Goal: Task Accomplishment & Management: Use online tool/utility

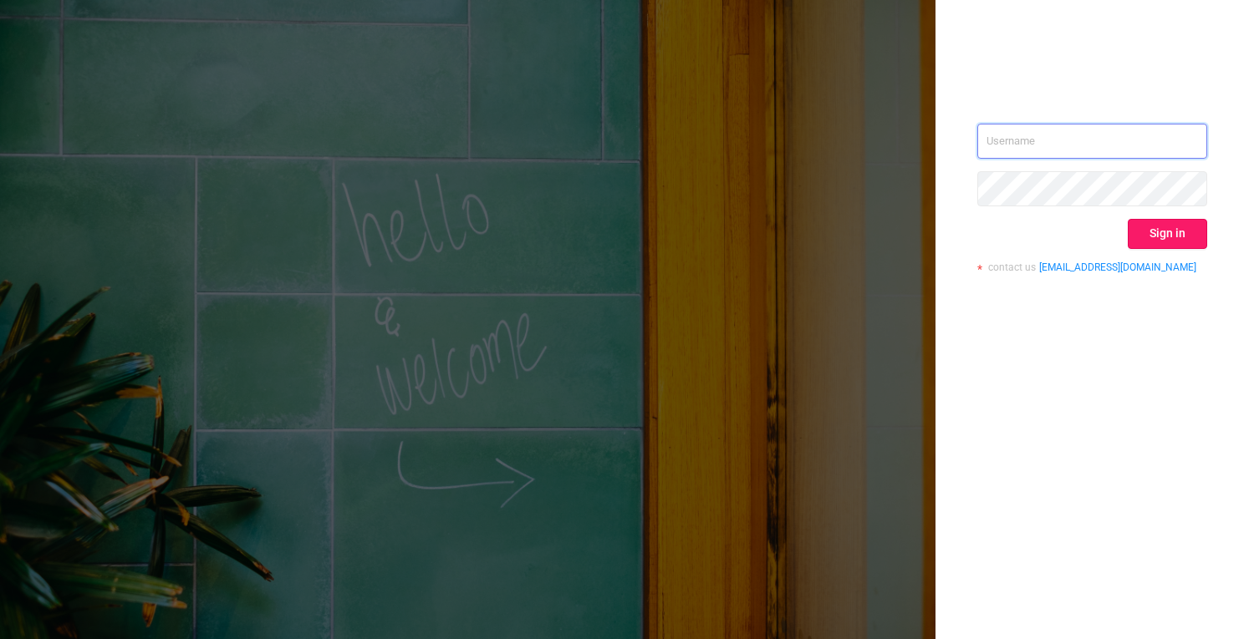
type input "[PERSON_NAME][EMAIL_ADDRESS][DOMAIN_NAME]"
click at [1152, 243] on button "Sign in" at bounding box center [1166, 234] width 79 height 30
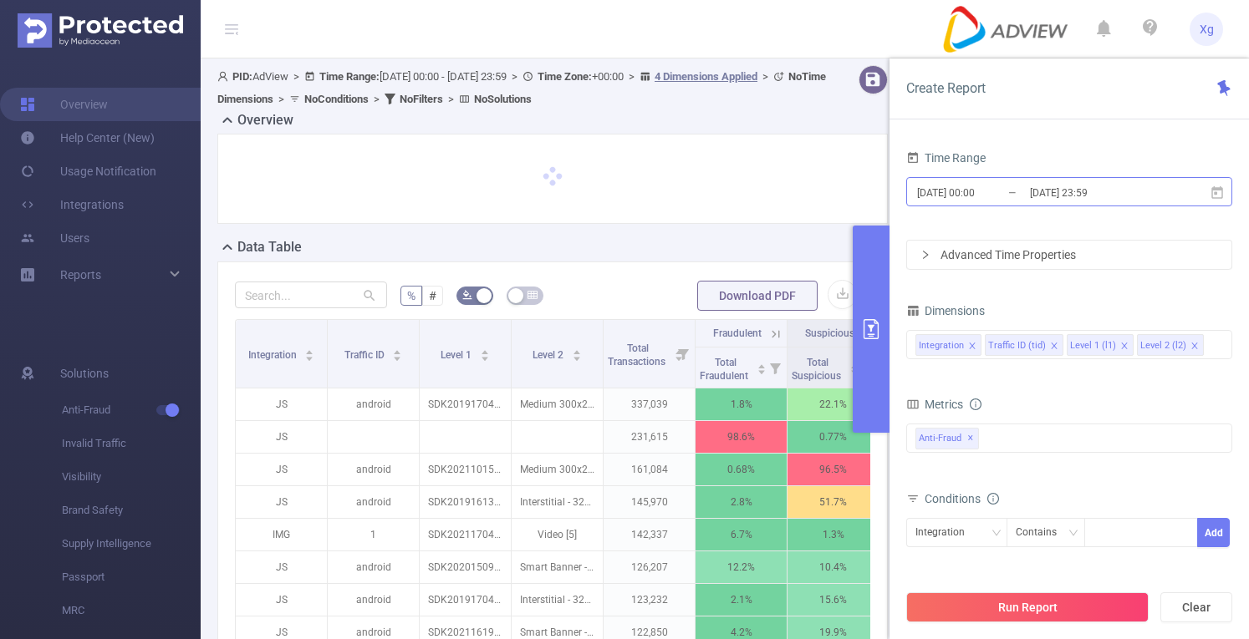
click at [1096, 195] on input "[DATE] 23:59" at bounding box center [1095, 192] width 135 height 23
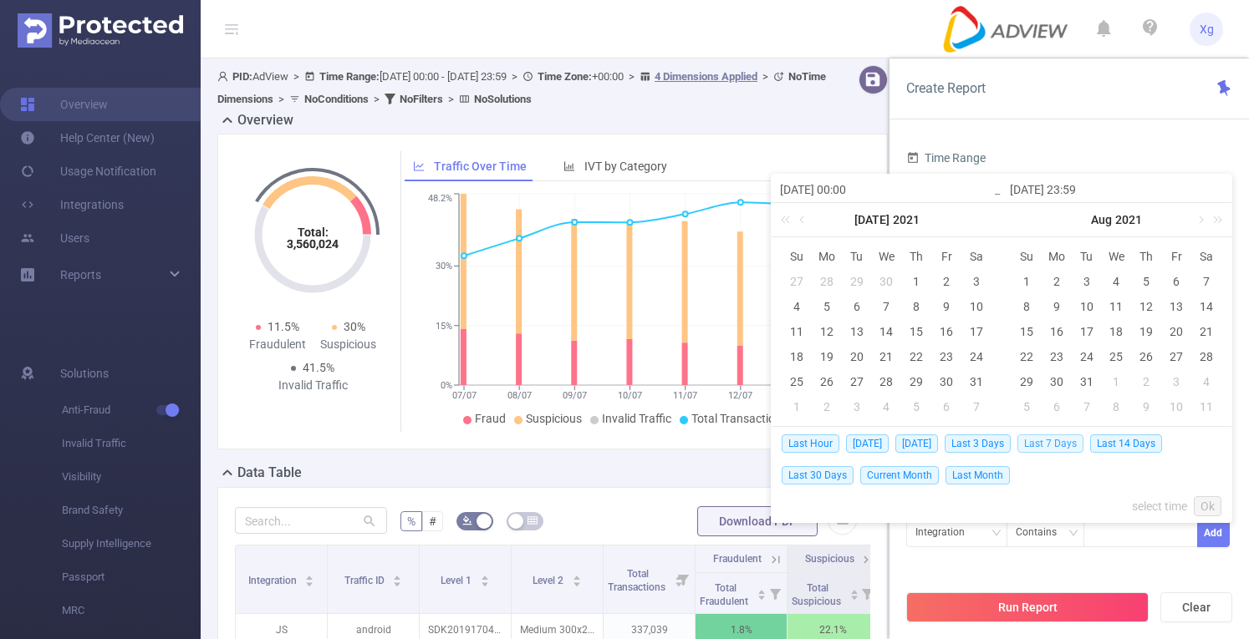
click at [1051, 442] on span "Last 7 Days" at bounding box center [1050, 444] width 66 height 18
type input "[DATE] 00:00"
type input "[DATE] 23:59"
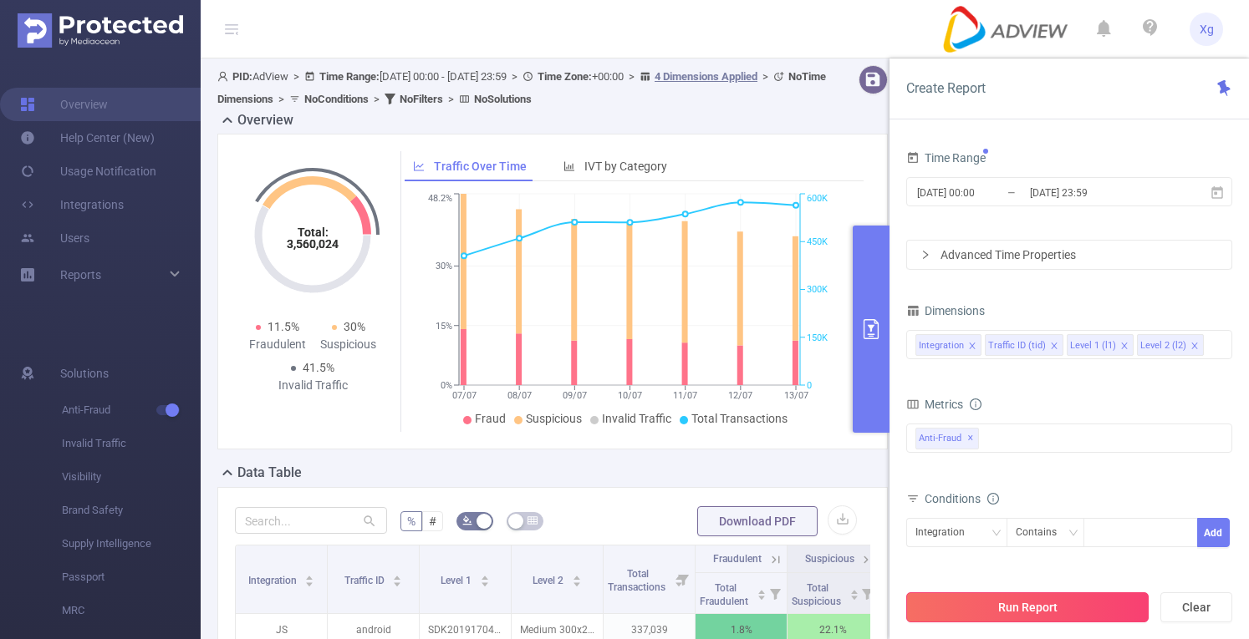
click at [992, 604] on button "Run Report" at bounding box center [1027, 608] width 242 height 30
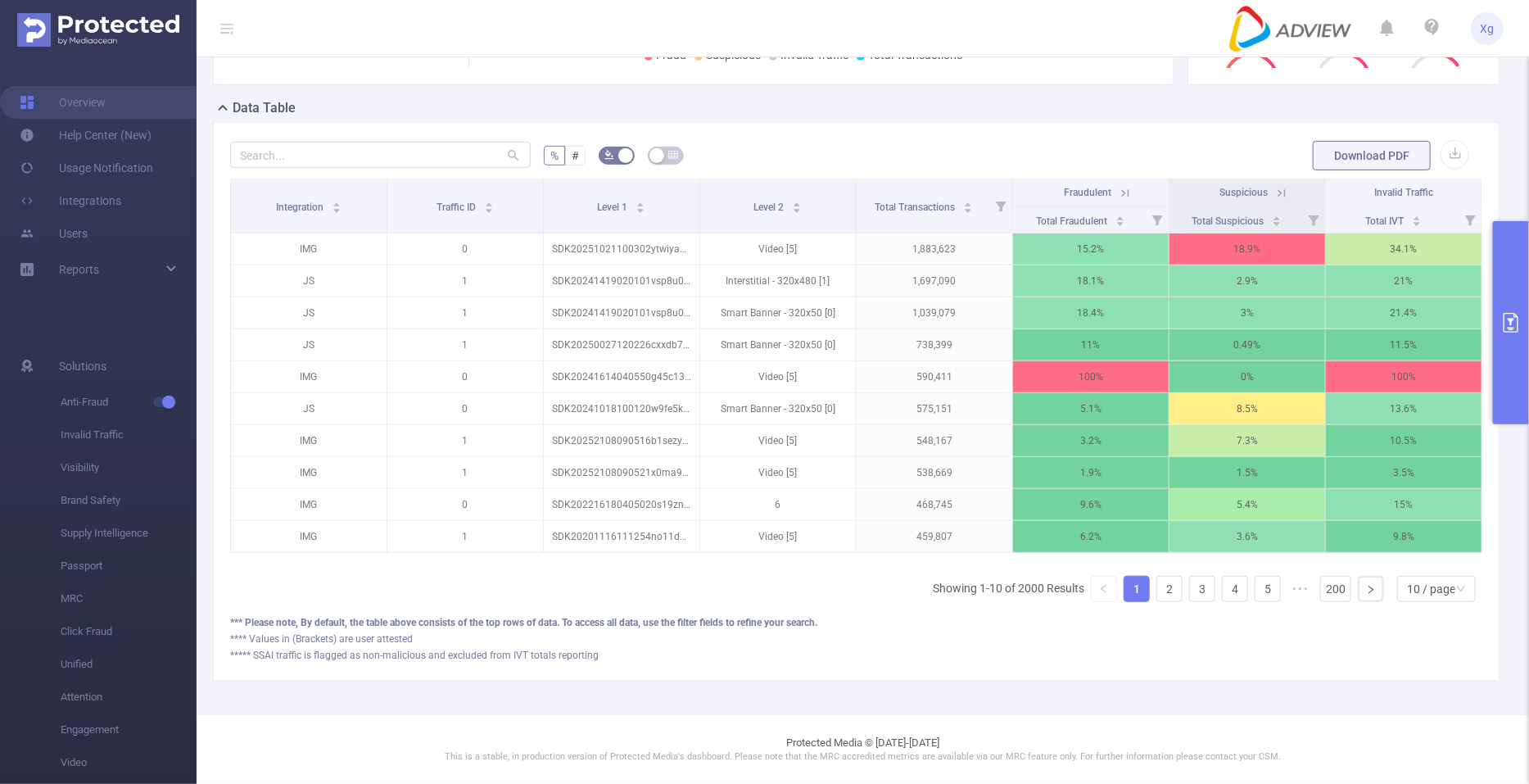
scroll to position [352, 0]
click at [447, 142] on input "text" at bounding box center [380, 155] width 301 height 26
paste input "sdk20252005080622uskl1k14qdjmzh6"
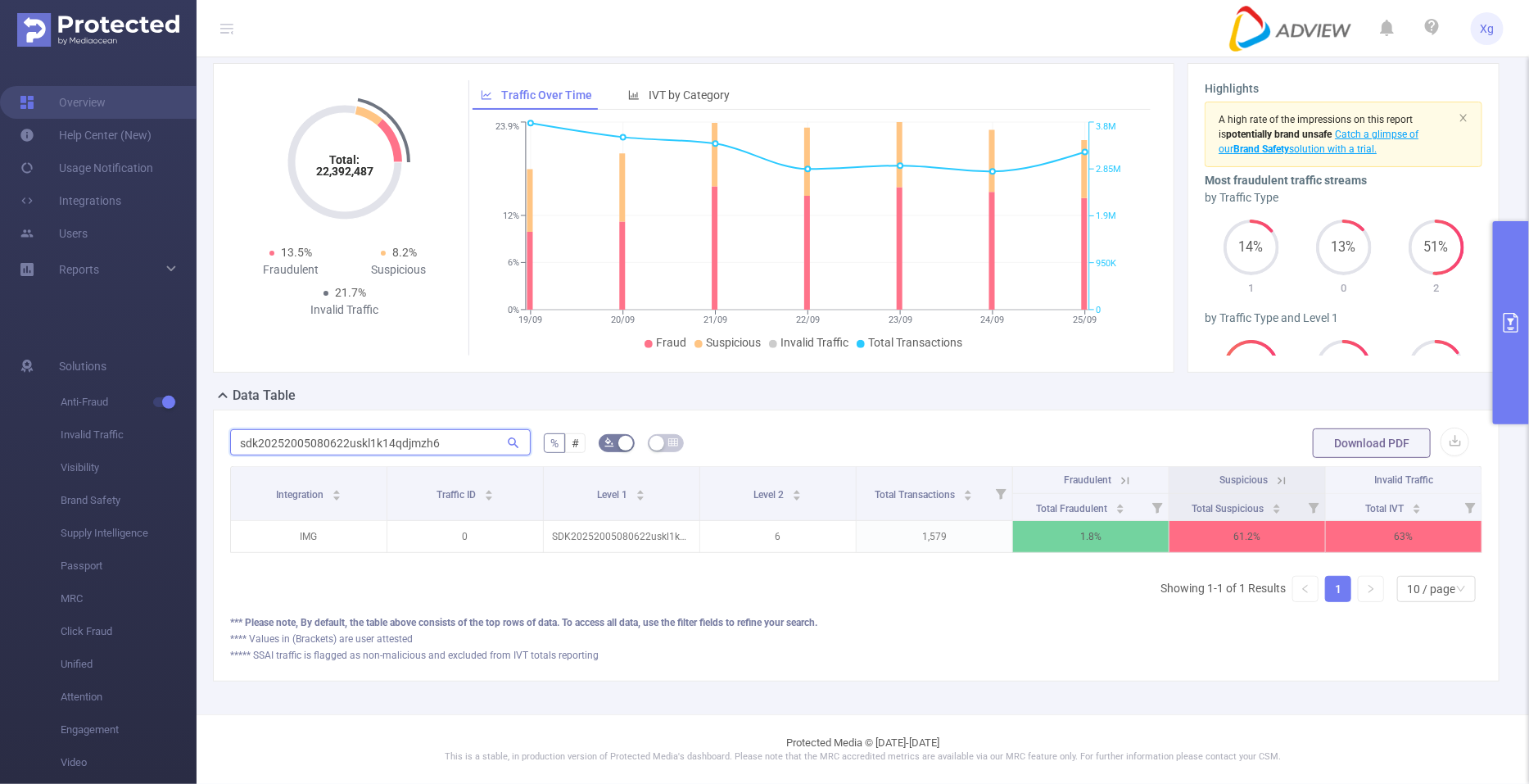
scroll to position [0, 3]
click at [160, 403] on span "button" at bounding box center [168, 402] width 22 height 8
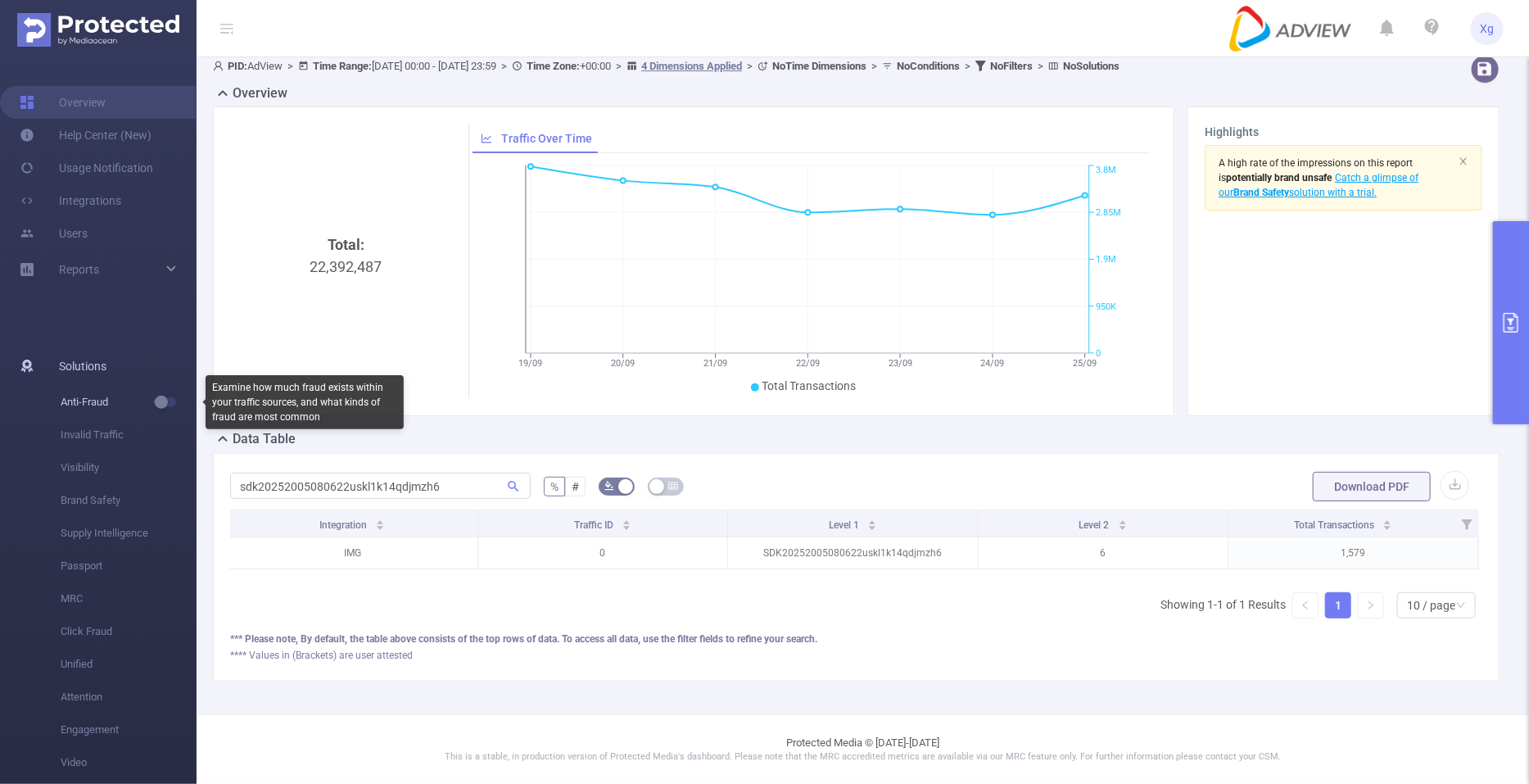
scroll to position [23, 0]
click at [160, 403] on button "button" at bounding box center [164, 402] width 23 height 10
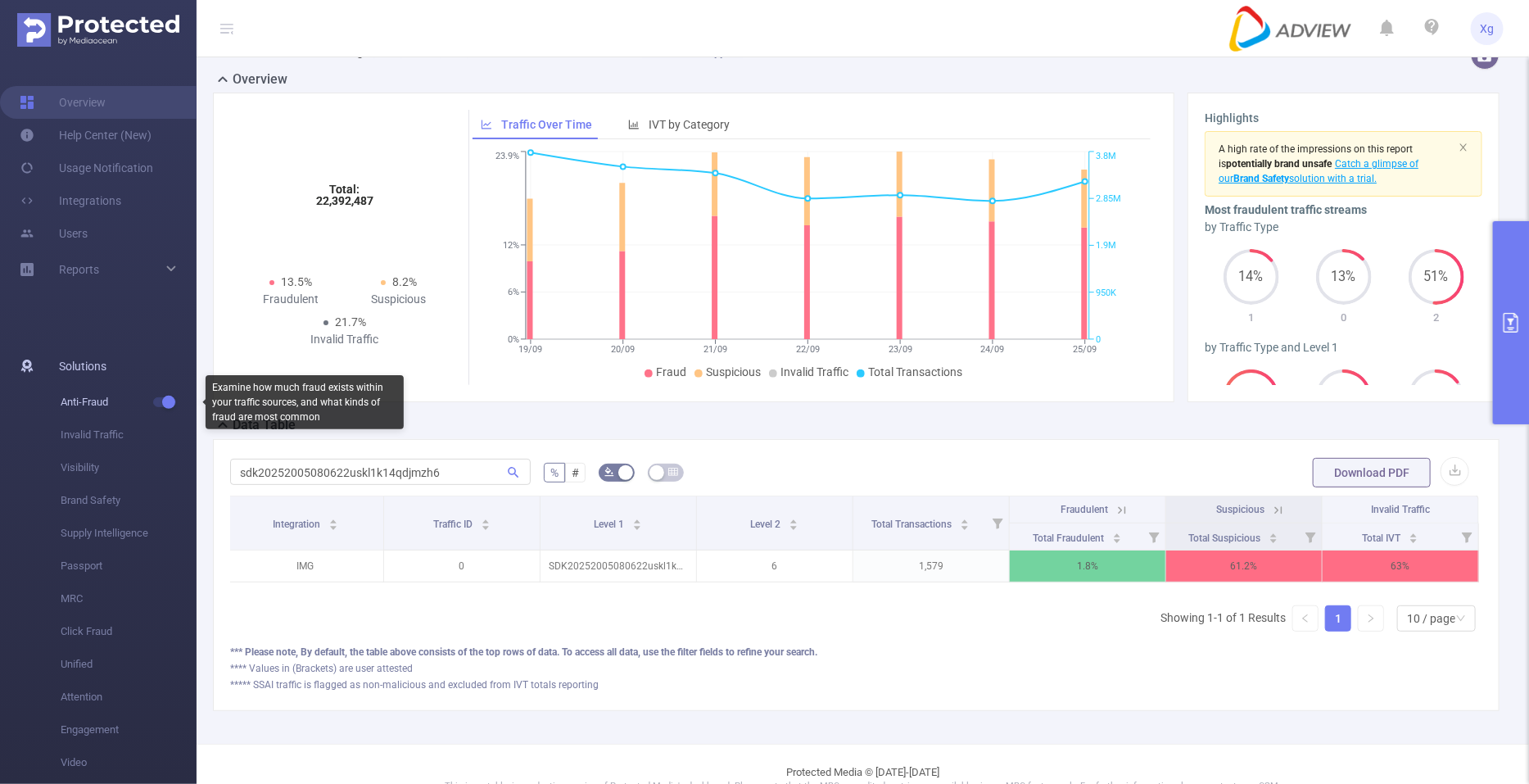
scroll to position [67, 0]
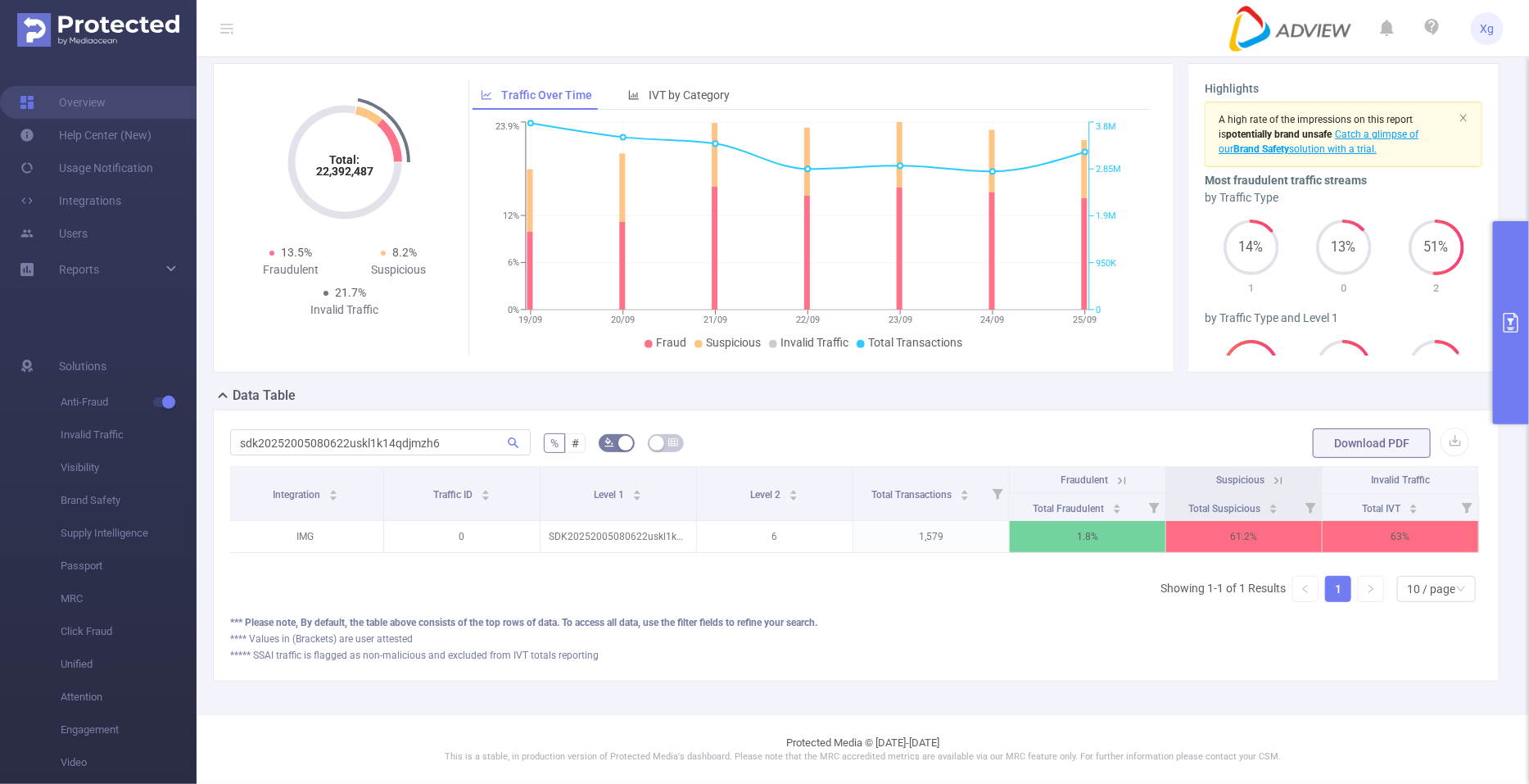
click at [385, 442] on div "sdk20252005080622uskl1k14qdjmzh6" at bounding box center [380, 442] width 301 height 32
click at [385, 432] on input "sdk20252005080622uskl1k14qdjmzh6" at bounding box center [380, 442] width 301 height 26
paste input "1505030639jcli2z90caf9njn"
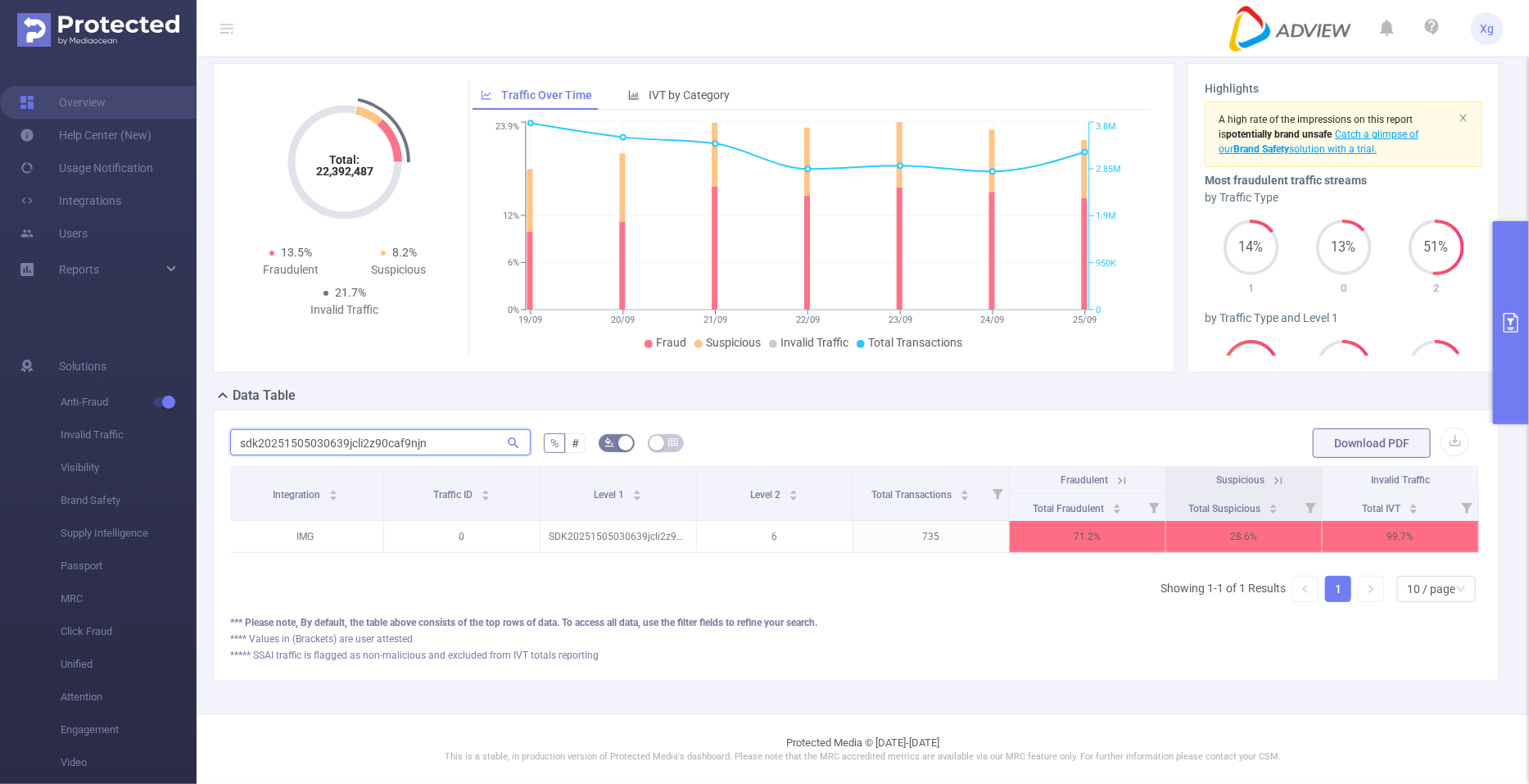
type input "sdk20251505030639jcli2z90caf9njn"
click at [167, 402] on button "button" at bounding box center [164, 402] width 23 height 10
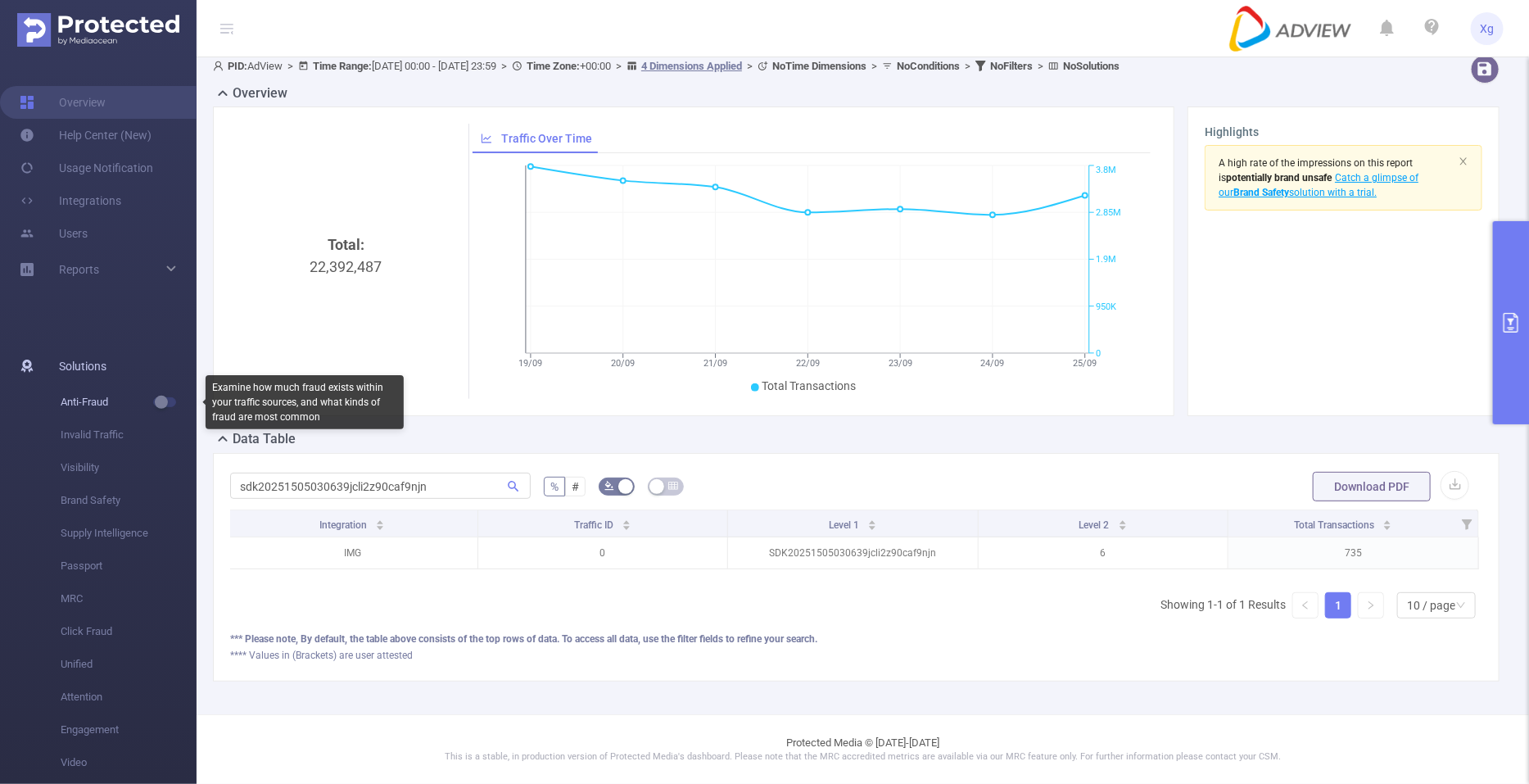
scroll to position [23, 0]
click at [167, 402] on button "button" at bounding box center [164, 402] width 23 height 10
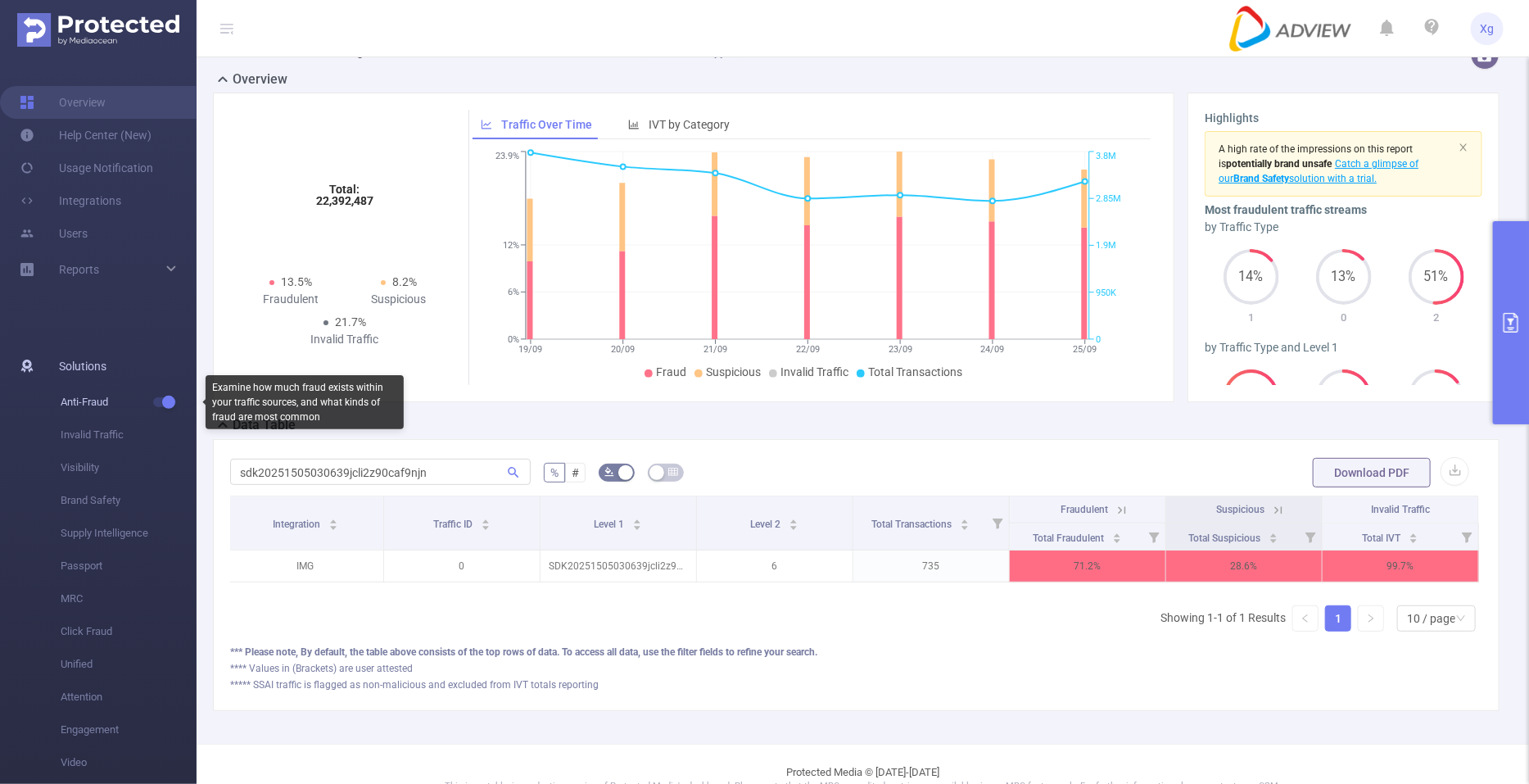
scroll to position [67, 0]
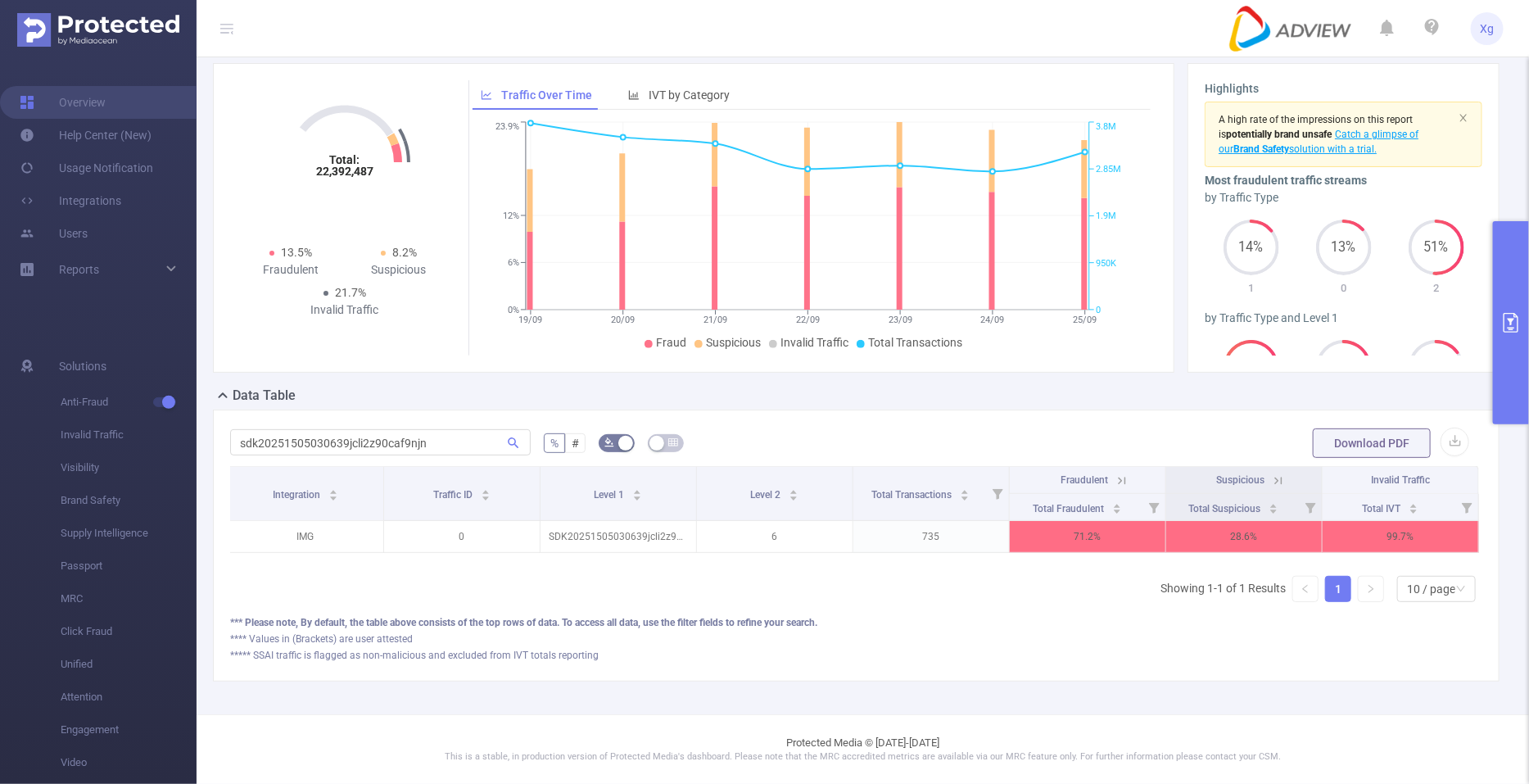
click at [1223, 316] on icon "primary" at bounding box center [1511, 322] width 20 height 20
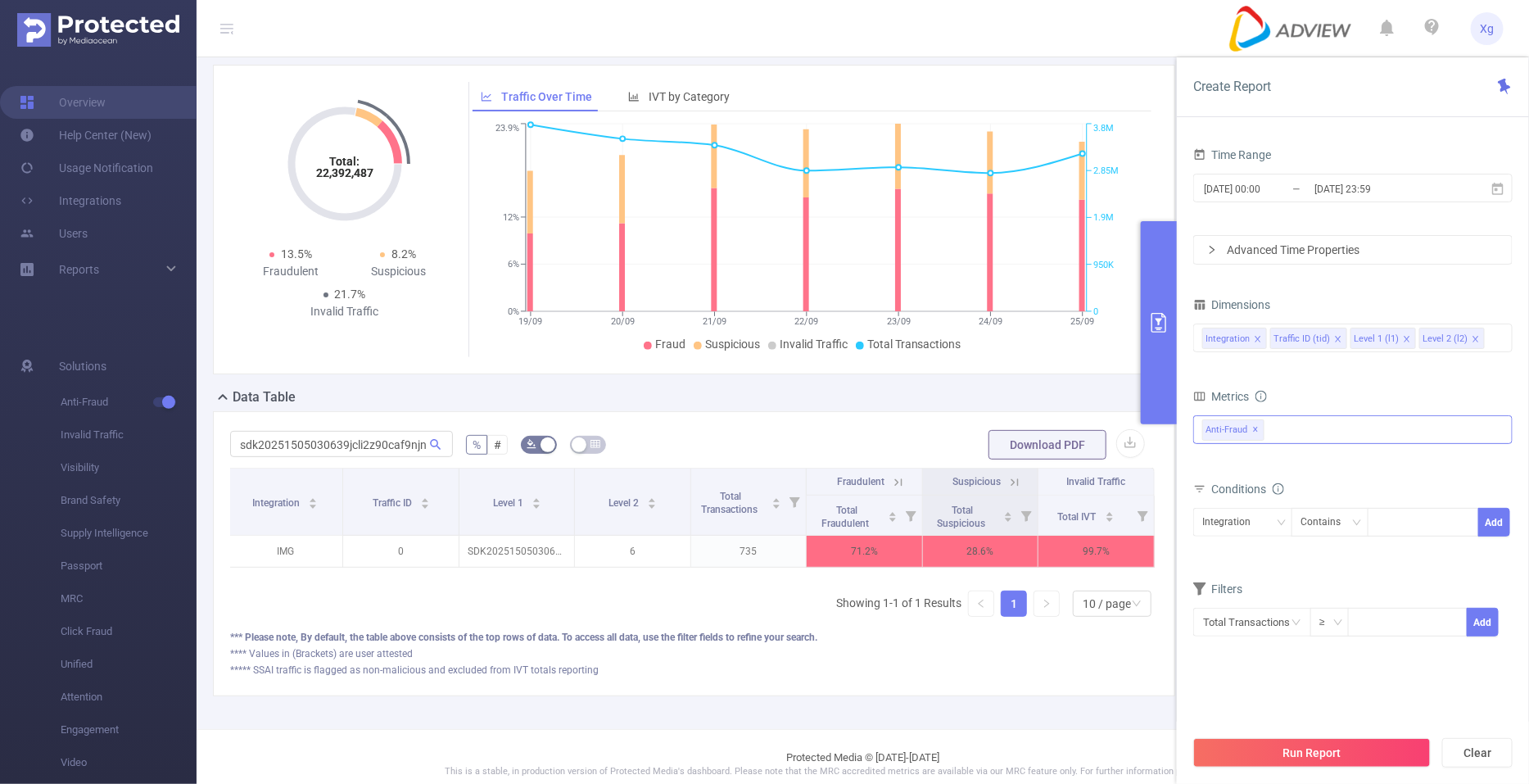
click at [1223, 423] on div "Anti-Fraud ✕" at bounding box center [1354, 429] width 320 height 28
click at [1220, 470] on span at bounding box center [1220, 465] width 13 height 13
click at [1216, 437] on span at bounding box center [1220, 436] width 13 height 13
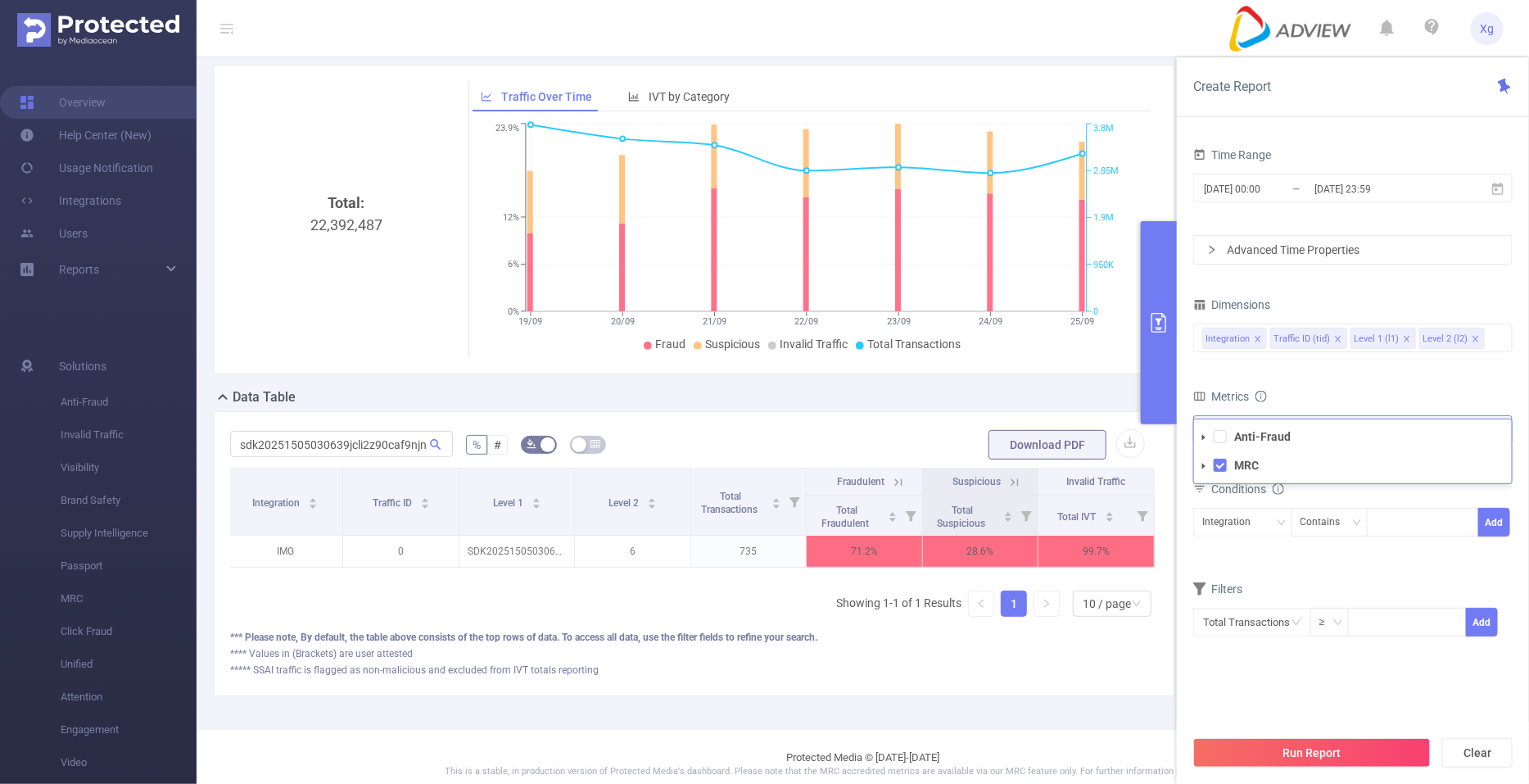
click at [1211, 428] on span at bounding box center [1205, 437] width 20 height 20
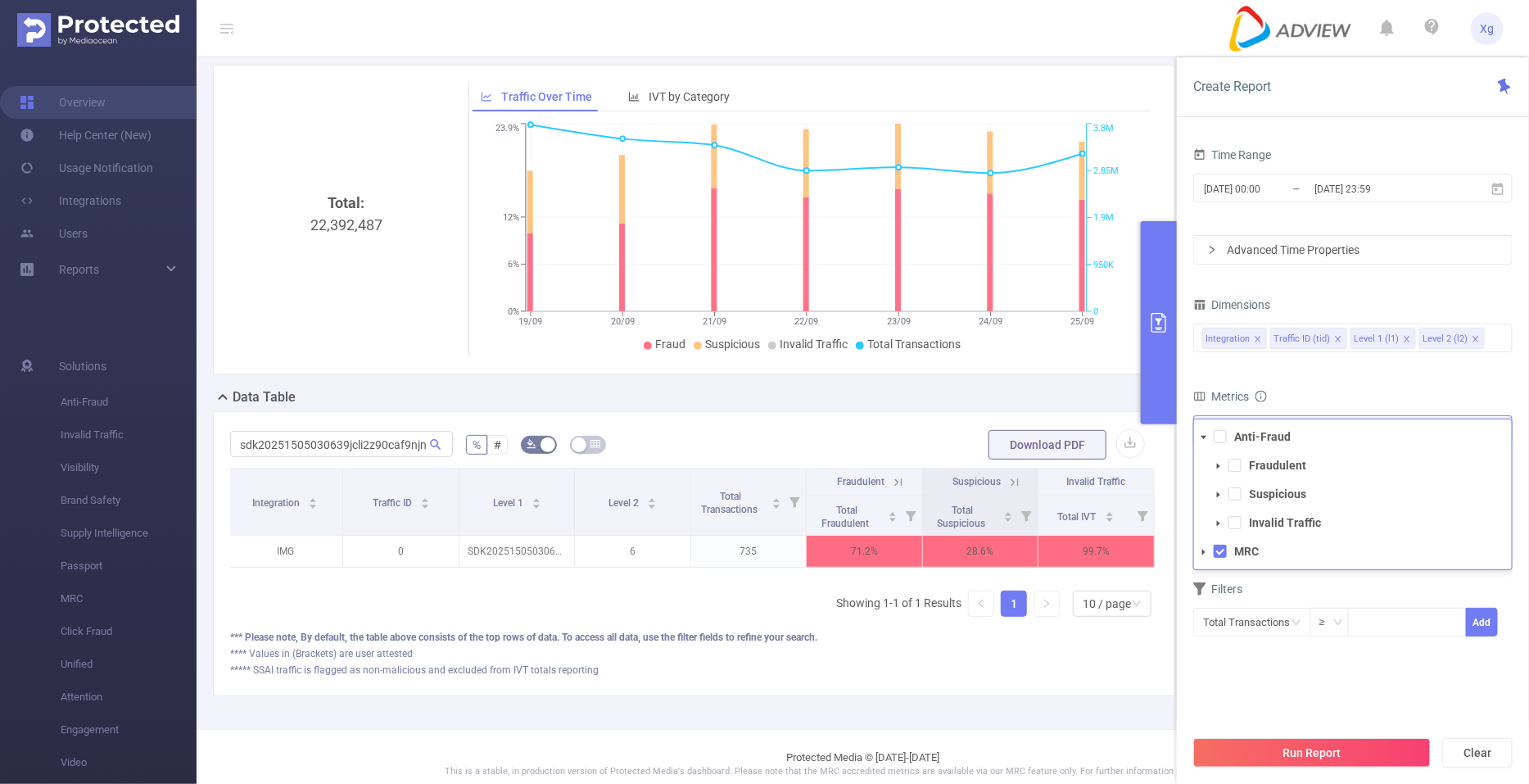
click at [1217, 445] on li "Anti-Fraud Fraudulent Suspicious Invalid Traffic" at bounding box center [1354, 480] width 318 height 108
click at [1219, 438] on span at bounding box center [1220, 436] width 13 height 13
click at [1223, 386] on div "Metrics" at bounding box center [1354, 399] width 320 height 27
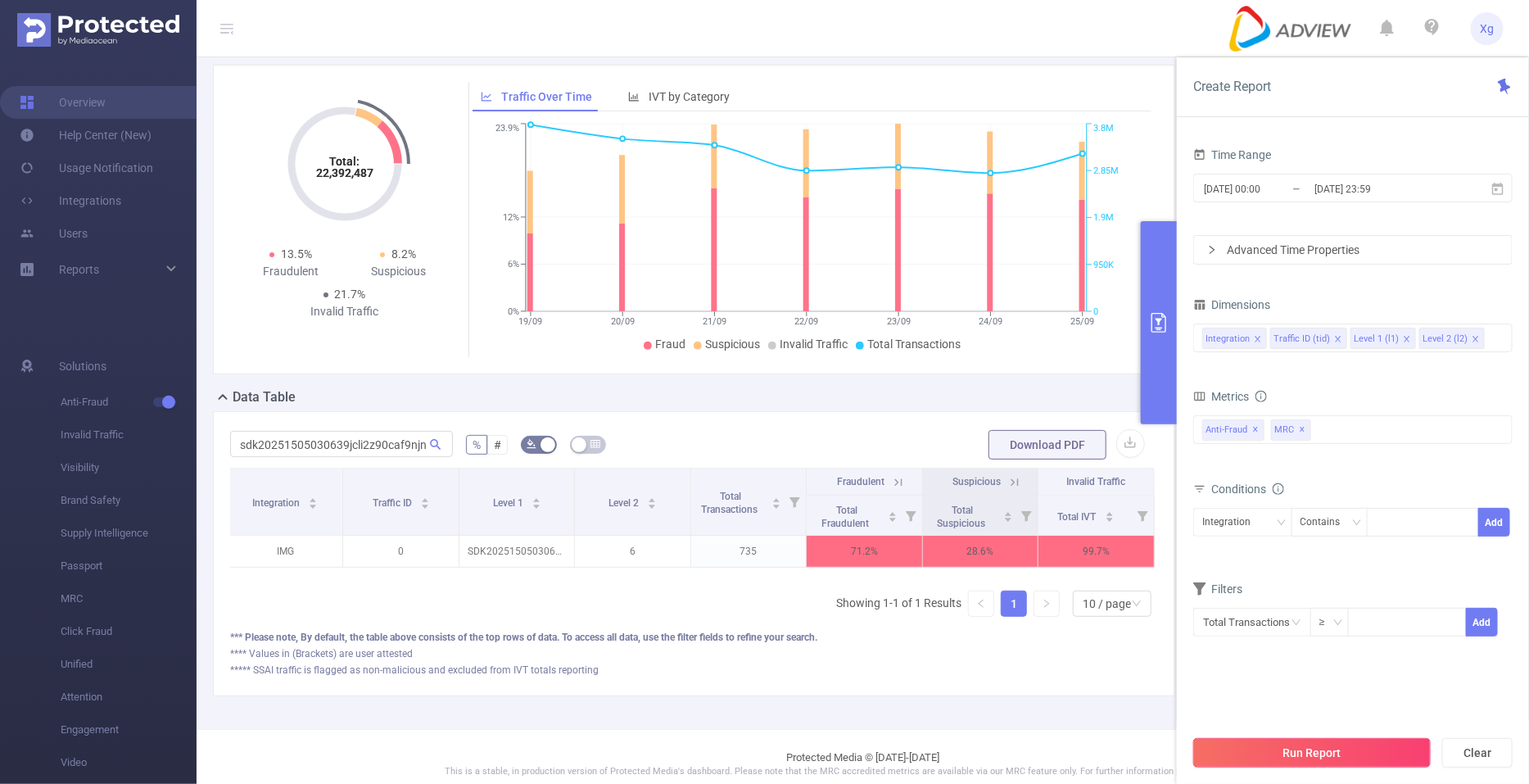
click at [1223, 626] on button "Run Report" at bounding box center [1312, 753] width 237 height 29
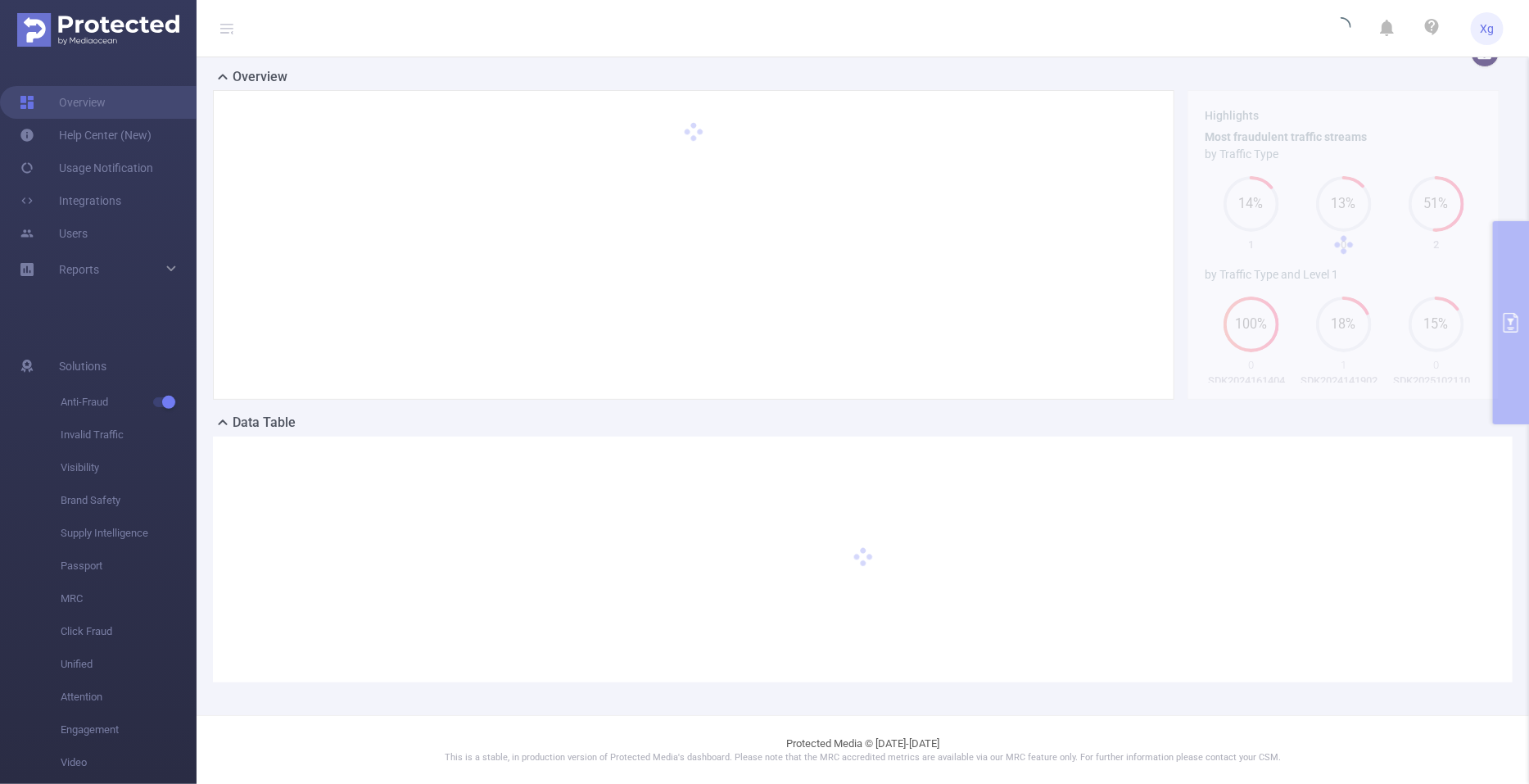
scroll to position [0, 0]
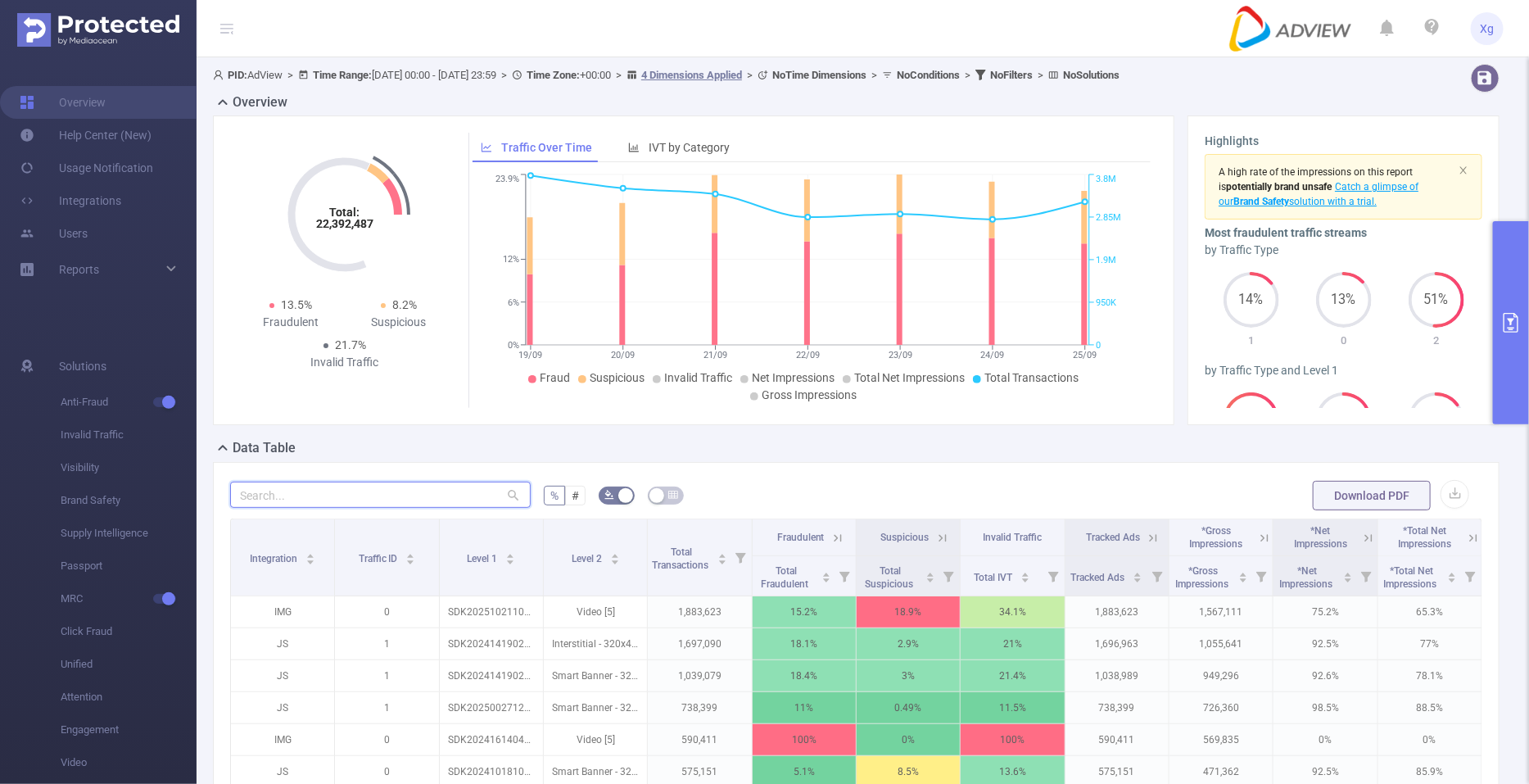
click at [473, 490] on input "text" at bounding box center [380, 494] width 301 height 26
paste input "sdk20251505030639jcli2z90caf9njn"
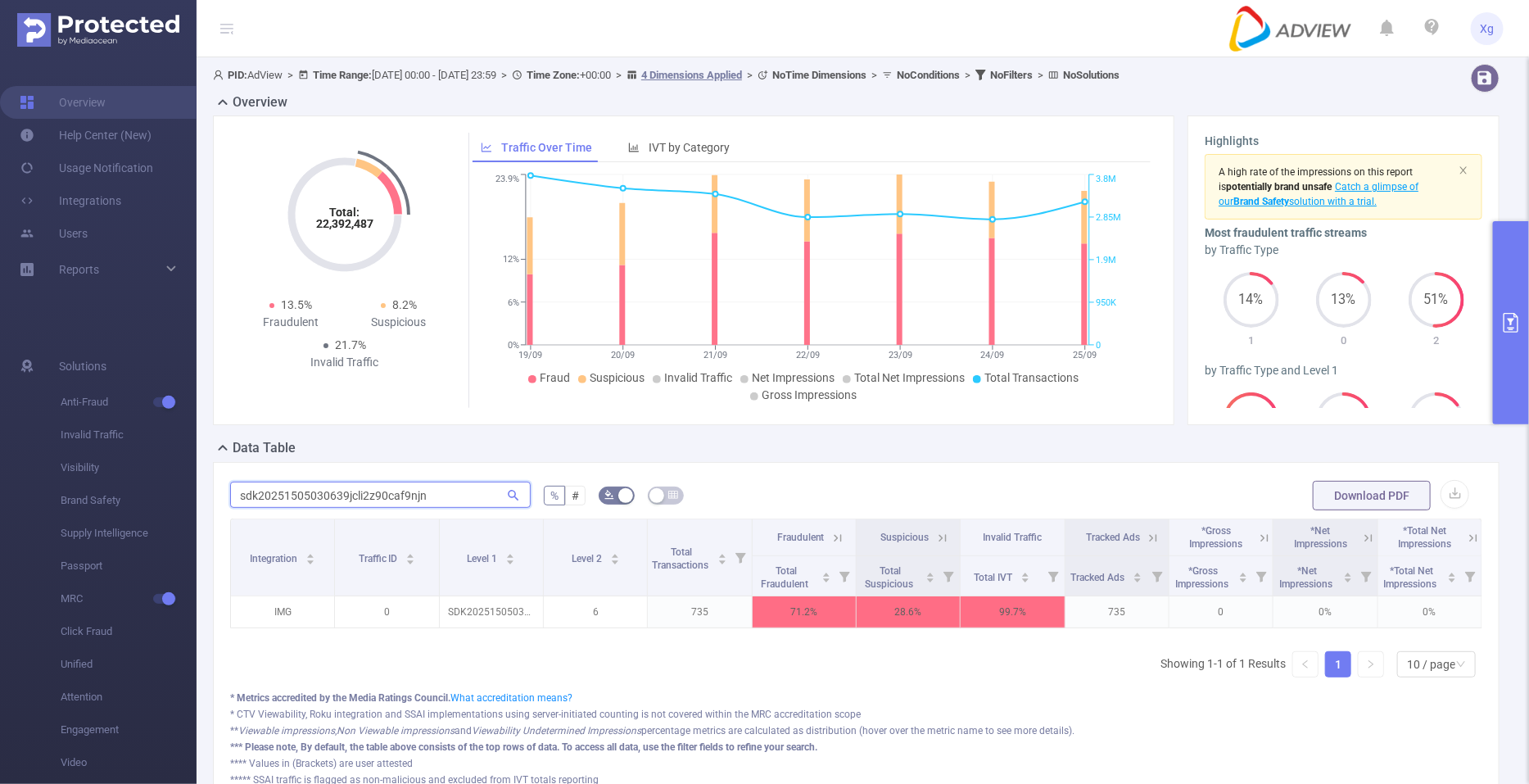
type input "sdk20251505030639jcli2z90caf9njn"
